Goal: Task Accomplishment & Management: Manage account settings

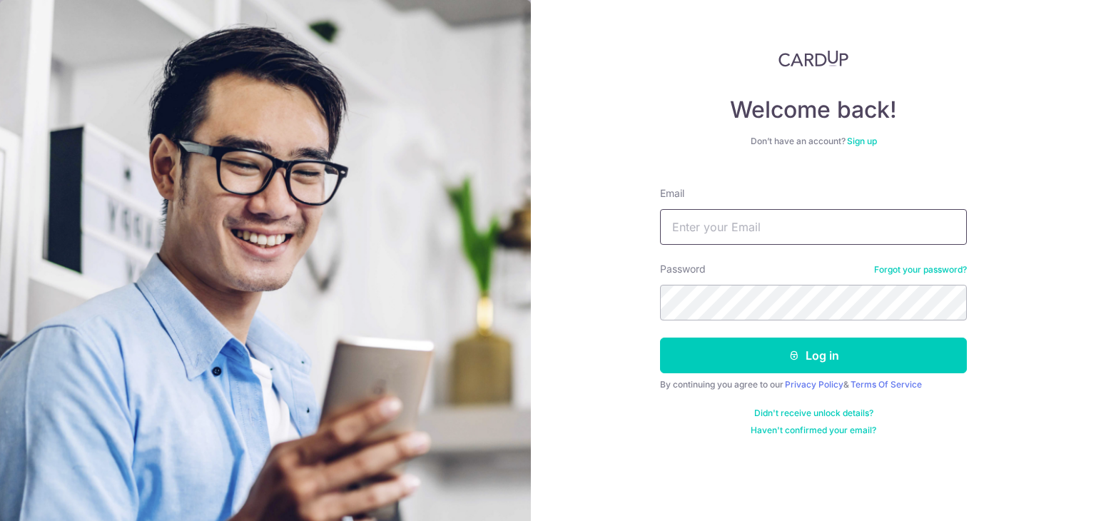
click at [697, 221] on input "Email" at bounding box center [813, 227] width 307 height 36
type input "[EMAIL_ADDRESS][DOMAIN_NAME]"
click at [660, 338] on button "Log in" at bounding box center [813, 356] width 307 height 36
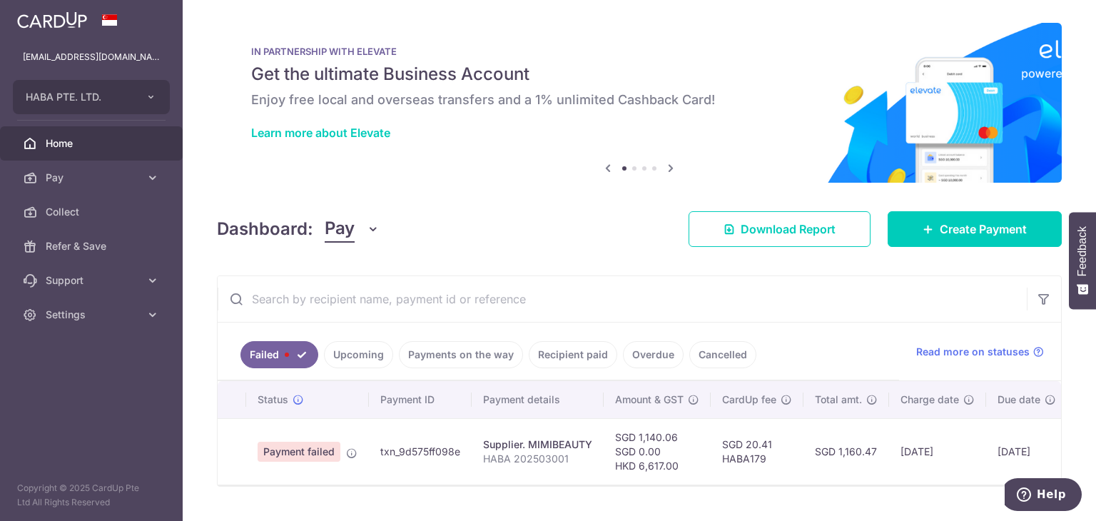
click at [491, 341] on link "Payments on the way" at bounding box center [461, 354] width 124 height 27
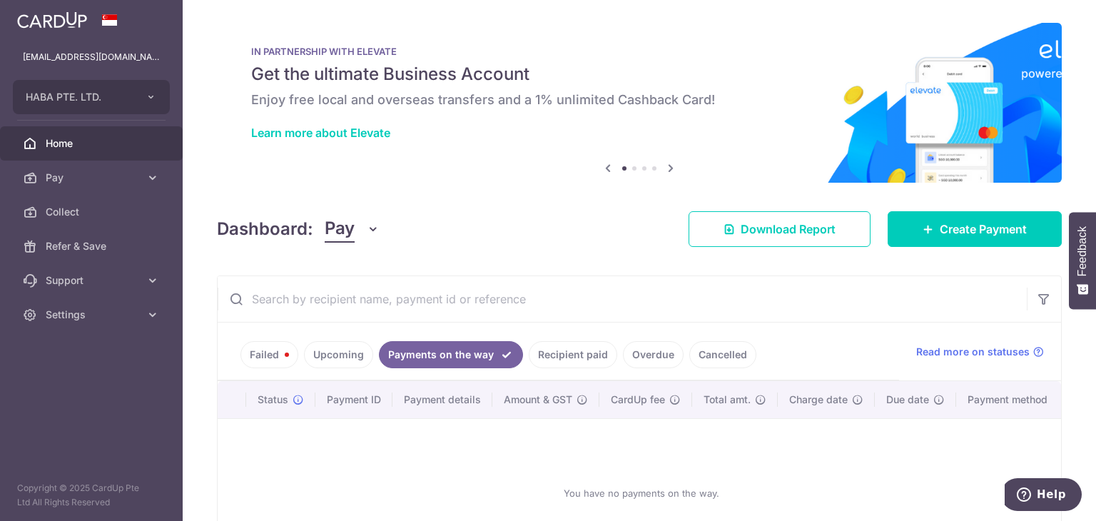
scroll to position [121, 0]
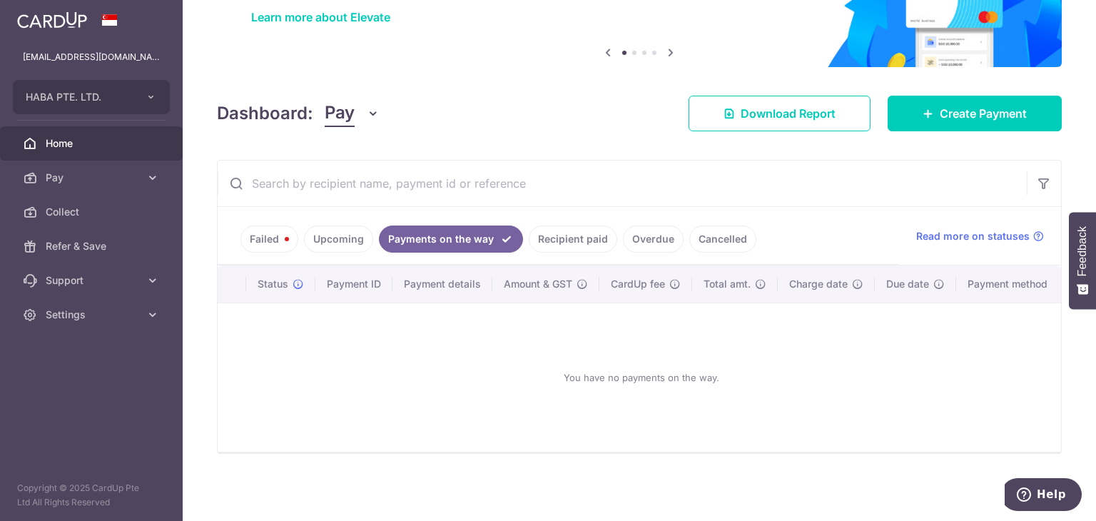
click at [336, 238] on link "Upcoming" at bounding box center [338, 239] width 69 height 27
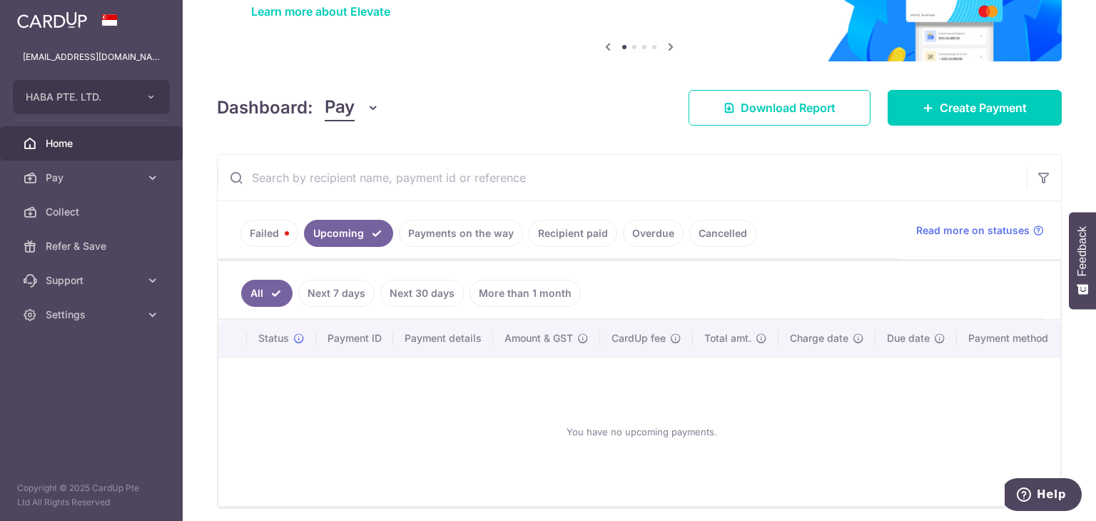
click at [579, 238] on link "Recipient paid" at bounding box center [573, 233] width 89 height 27
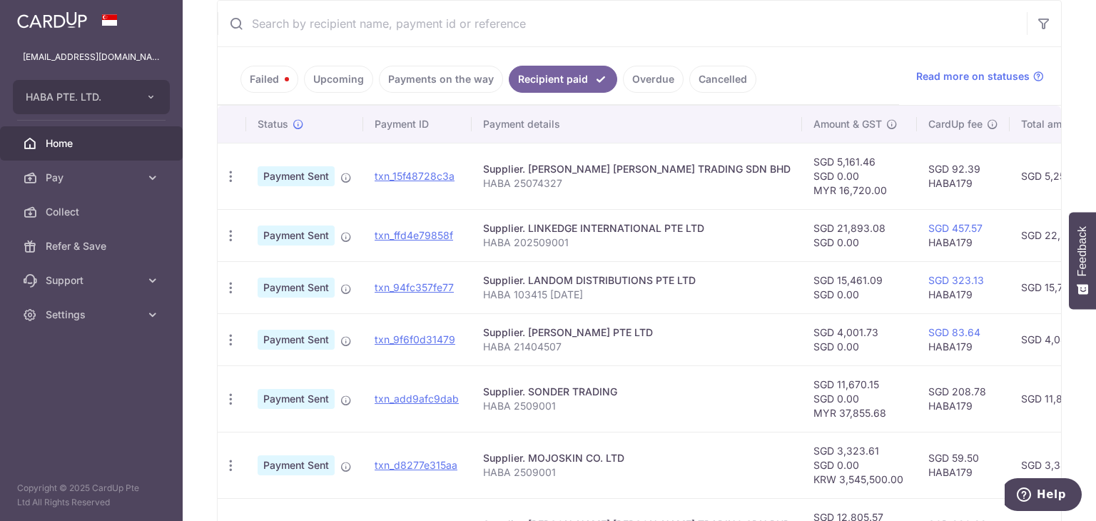
scroll to position [283, 0]
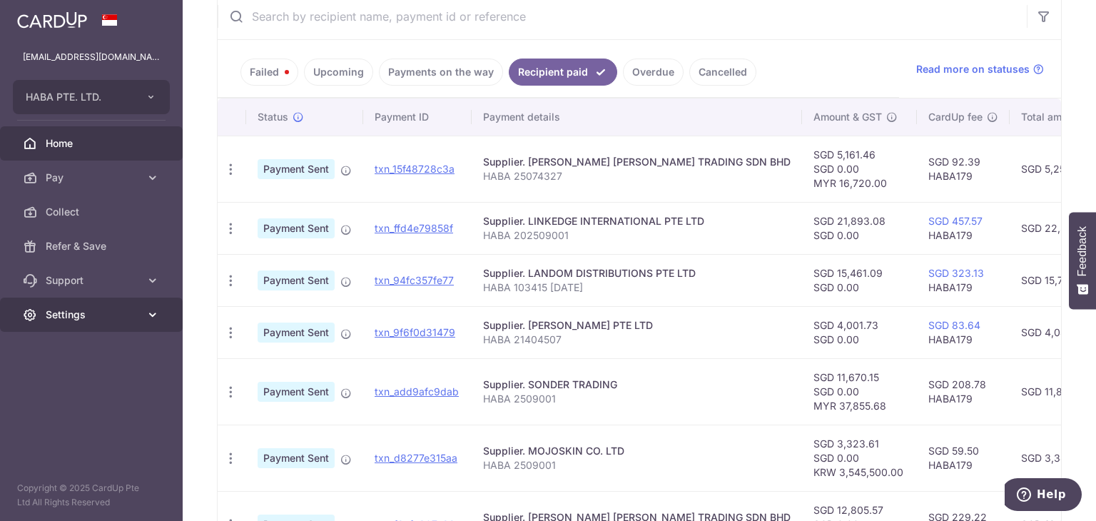
click at [64, 315] on span "Settings" at bounding box center [93, 315] width 94 height 14
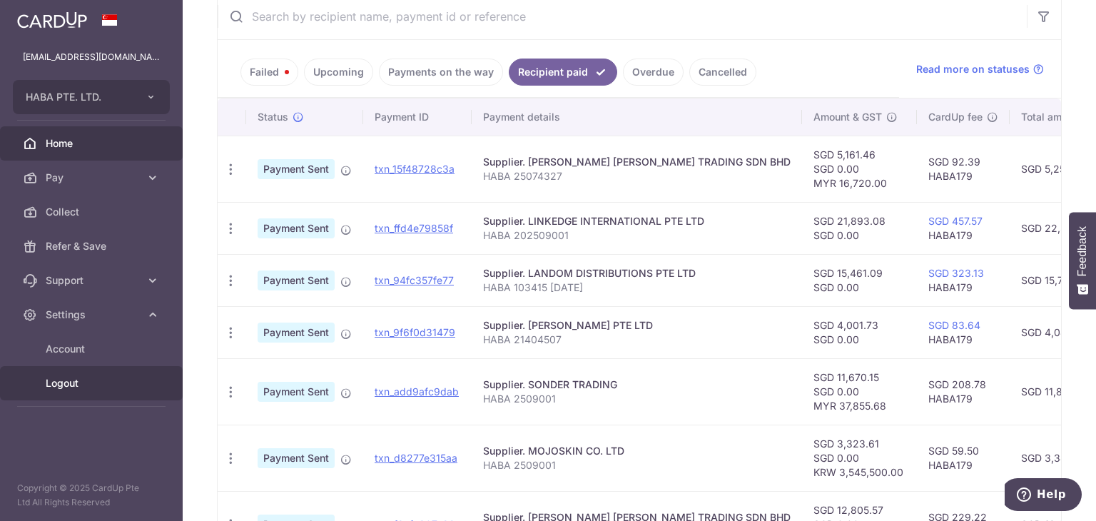
click at [62, 376] on span "Logout" at bounding box center [93, 383] width 94 height 14
